Goal: Obtain resource: Obtain resource

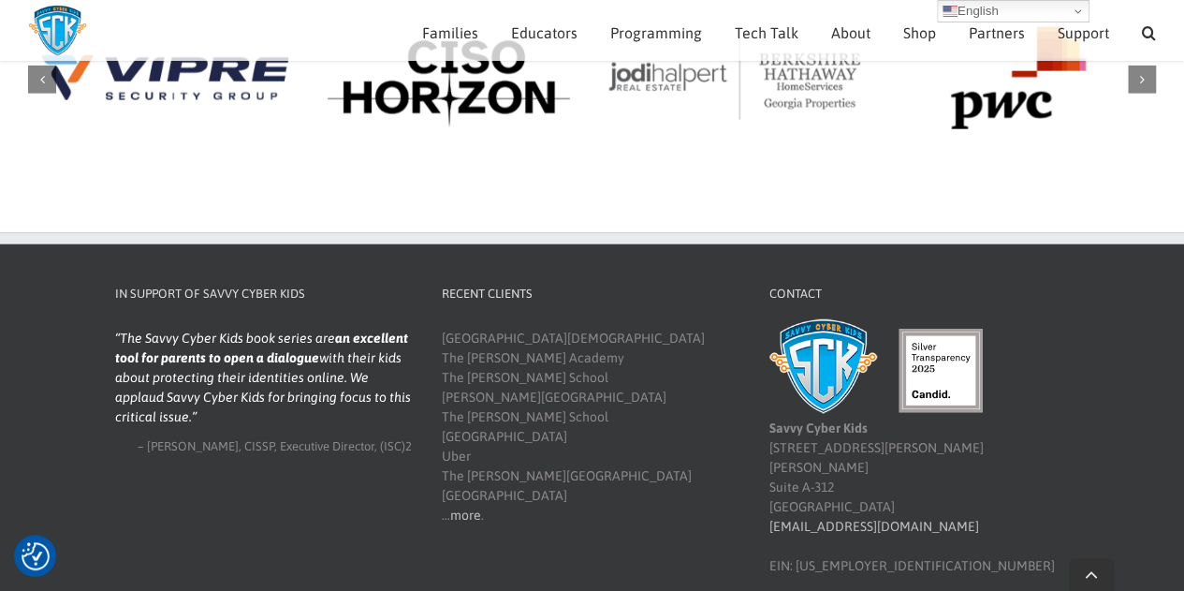
scroll to position [2226, 0]
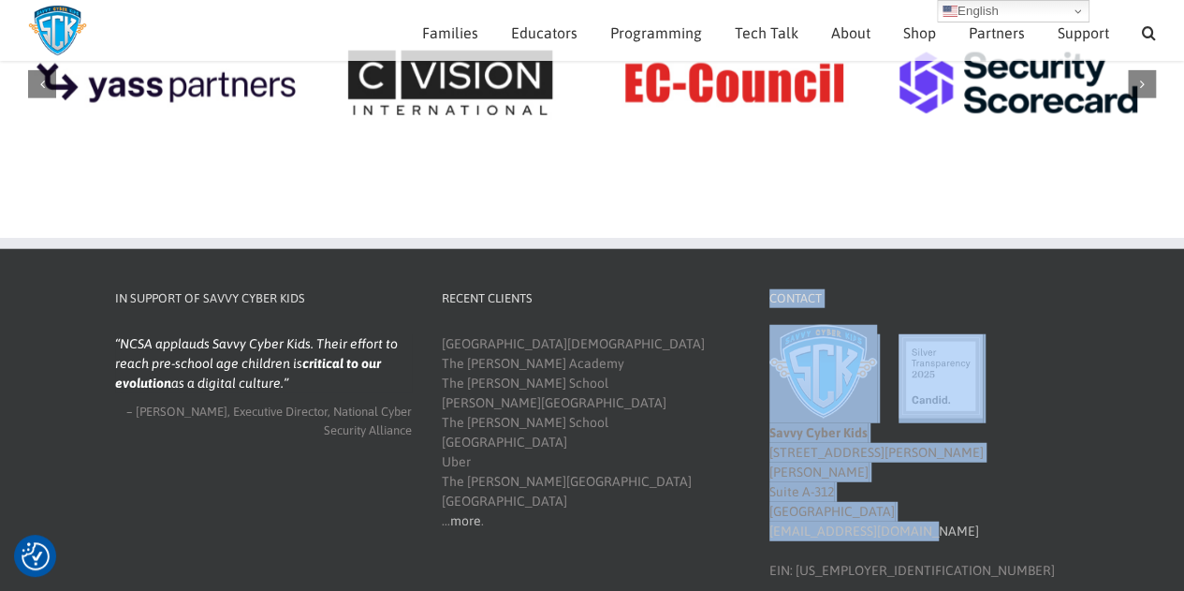
drag, startPoint x: 931, startPoint y: 500, endPoint x: 752, endPoint y: 503, distance: 178.8
click at [752, 503] on div "In Support of Savvy Cyber Kids NCSA applauds Savvy Cyber Kids. Their effort to …" at bounding box center [591, 434] width 982 height 291
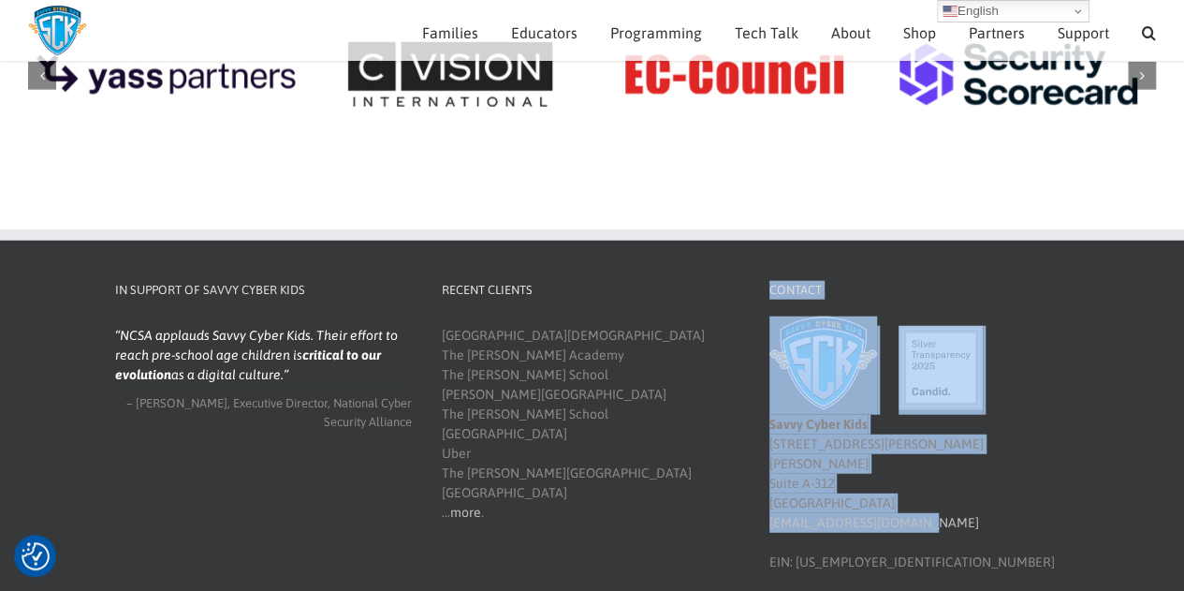
click at [751, 503] on div "Recent Clients Cornerstone Christian Academy The Davis Academy The Epstein Scho…" at bounding box center [591, 402] width 328 height 242
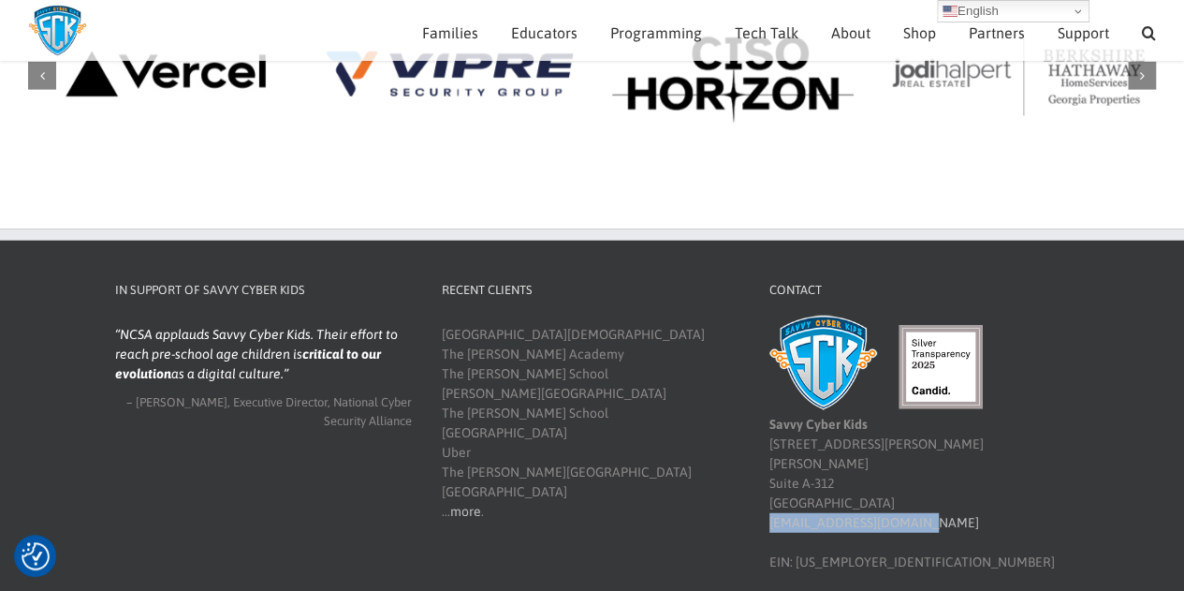
drag, startPoint x: 922, startPoint y: 502, endPoint x: 764, endPoint y: 498, distance: 158.3
click at [764, 498] on div "Contact Savvy Cyber Kids 4780 Ashford Dunwoody Rd Suite A-312 Atlanta, GA 30338…" at bounding box center [919, 426] width 328 height 291
copy link "[EMAIL_ADDRESS][DOMAIN_NAME]"
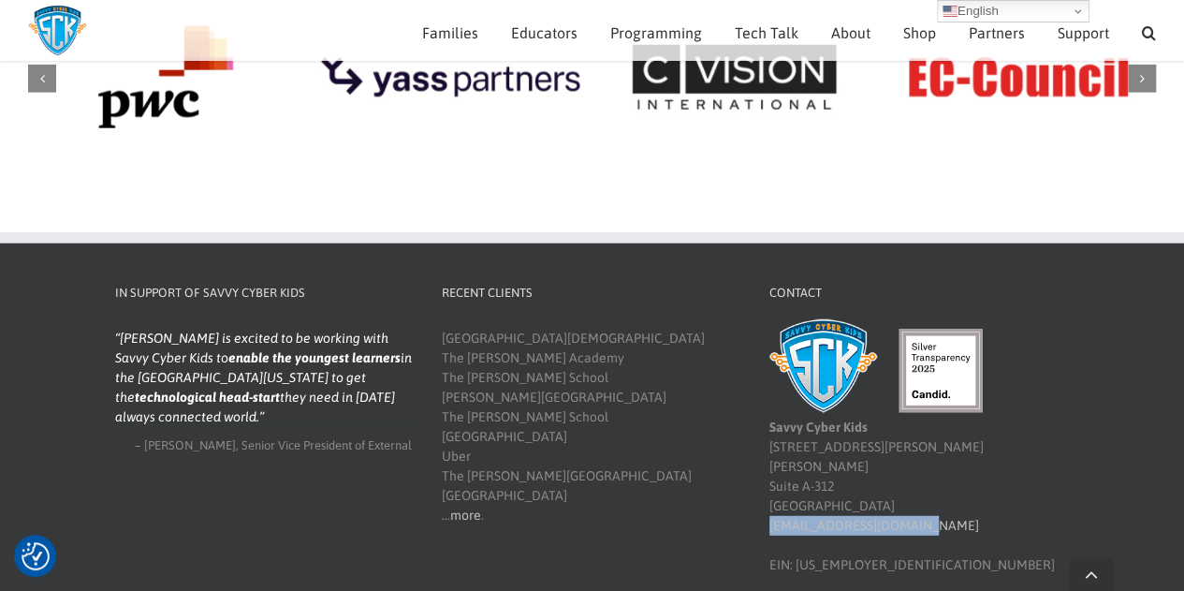
scroll to position [2226, 0]
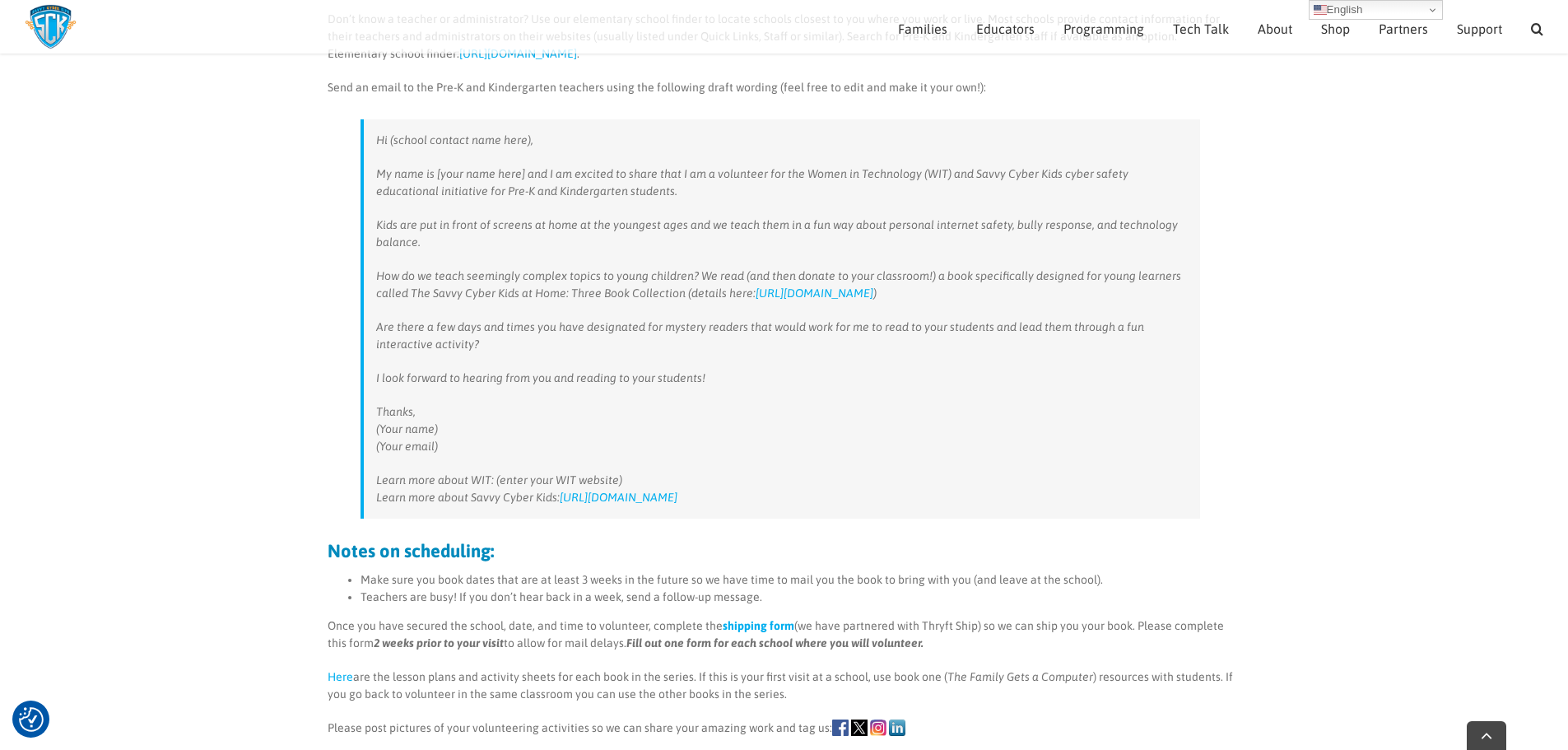
scroll to position [477, 0]
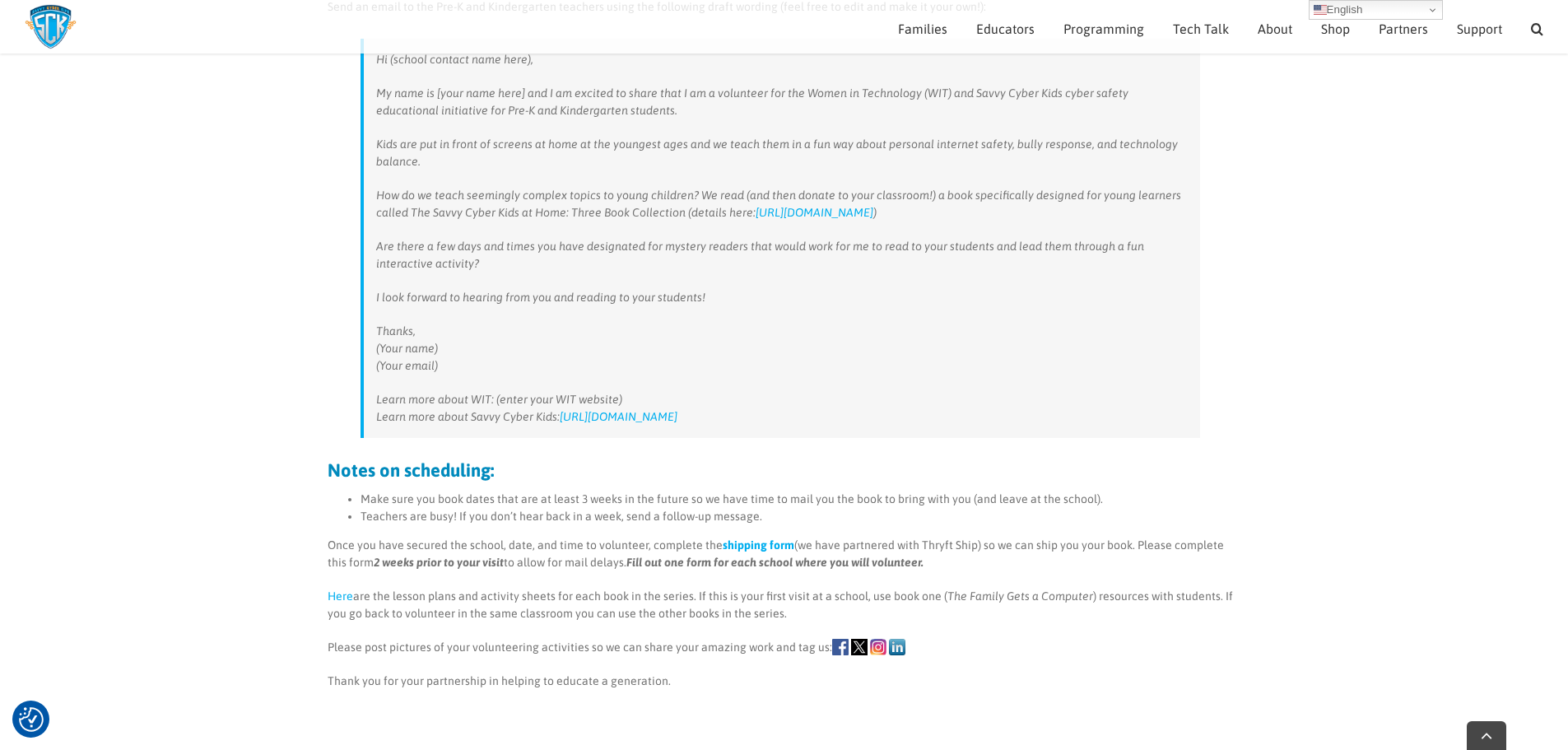
click at [763, 542] on strong "shipping form" at bounding box center [758, 544] width 71 height 13
click at [336, 593] on link "Here" at bounding box center [340, 595] width 26 height 13
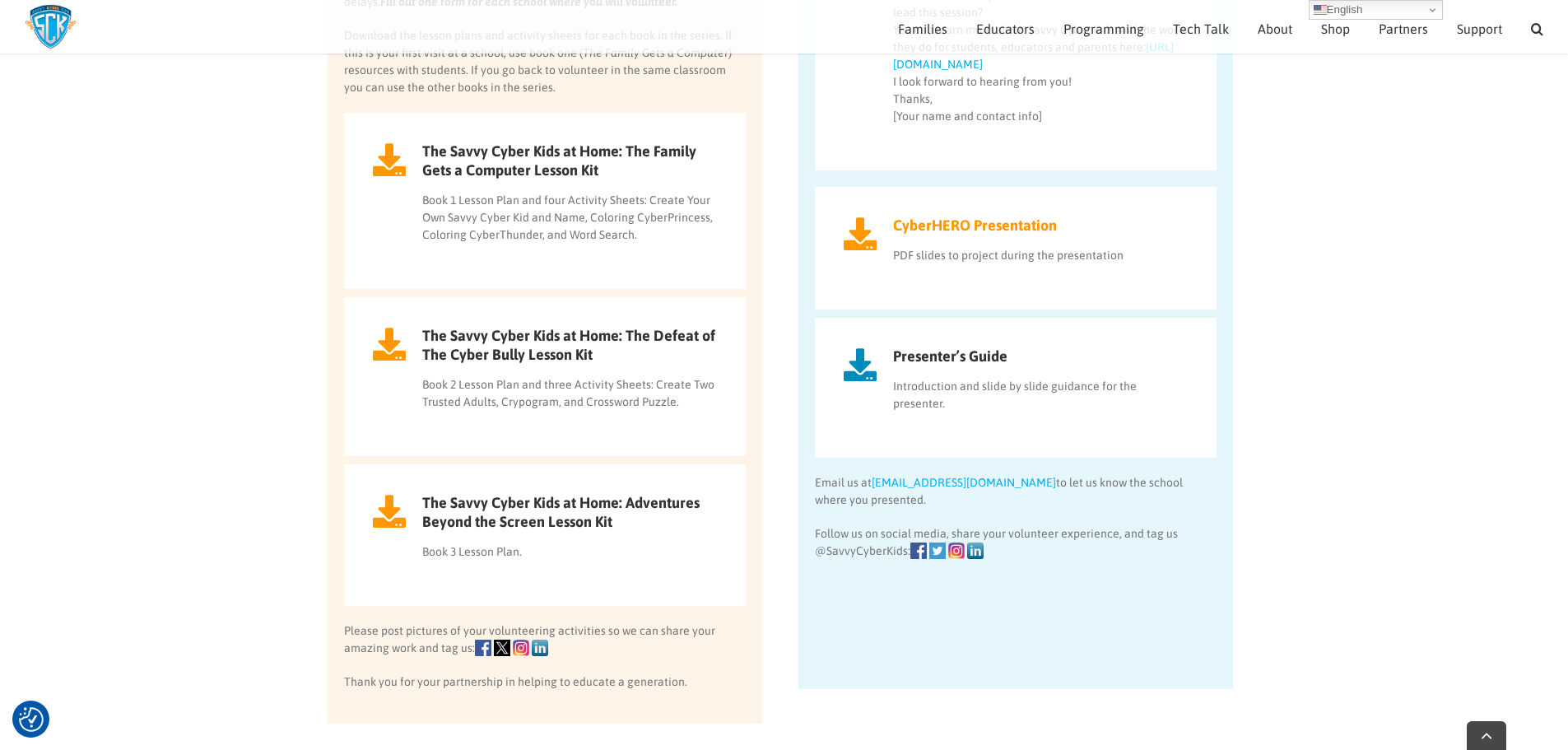
scroll to position [1633, 0]
